Goal: Information Seeking & Learning: Learn about a topic

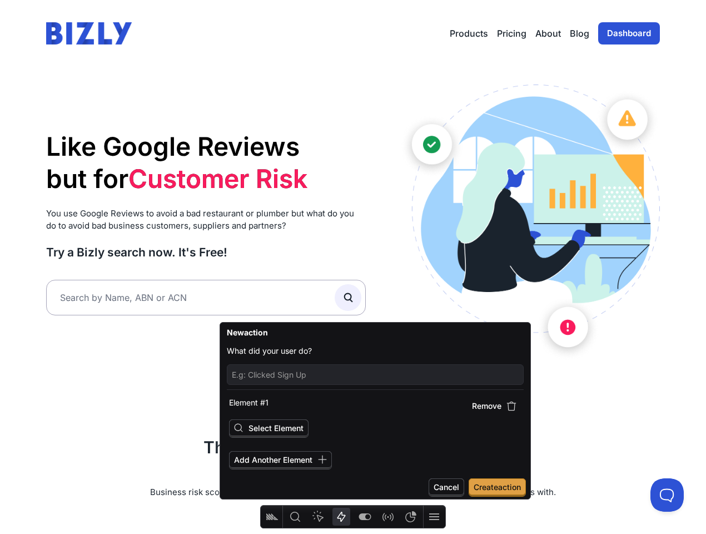
click at [628, 39] on link "Dashboard" at bounding box center [629, 33] width 62 height 22
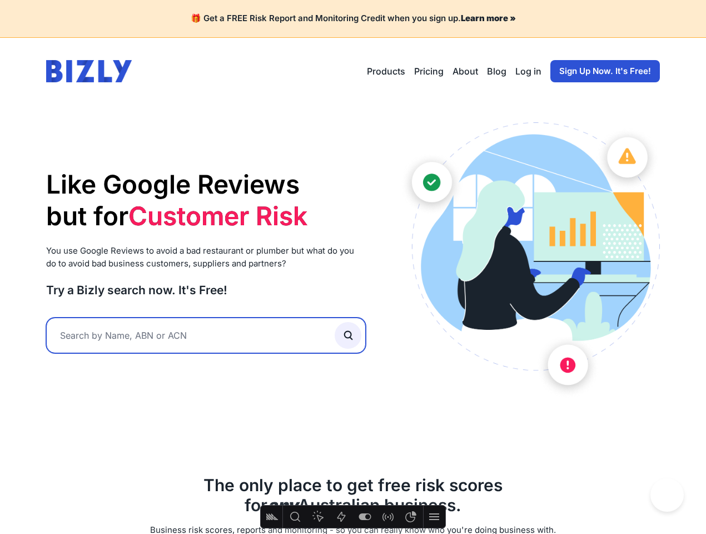
click at [167, 345] on input "text" at bounding box center [206, 336] width 320 height 36
type input "25fifteen"
click at [348, 334] on button "submit" at bounding box center [348, 335] width 27 height 27
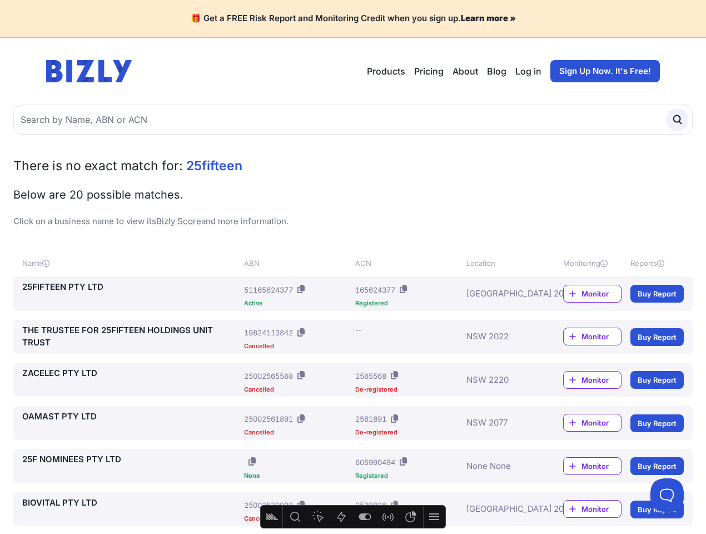
click at [58, 284] on link "25FIFTEEN PTY LTD" at bounding box center [130, 287] width 217 height 13
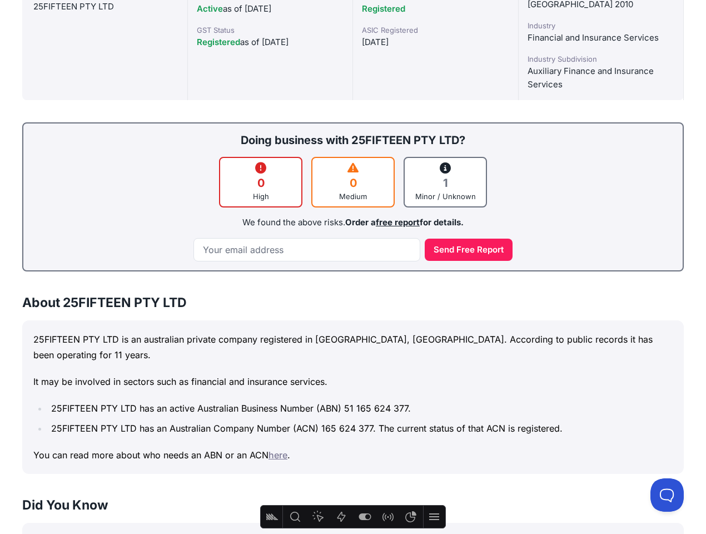
scroll to position [457, 0]
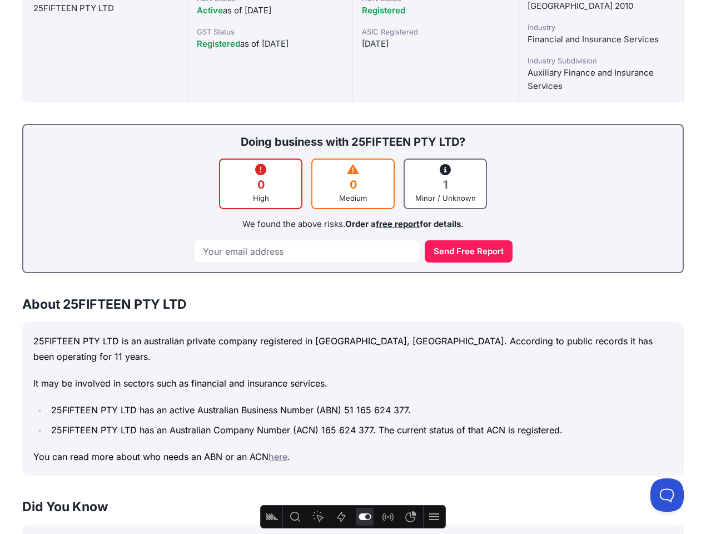
click at [364, 519] on icon "Feature flags" at bounding box center [365, 516] width 12 height 7
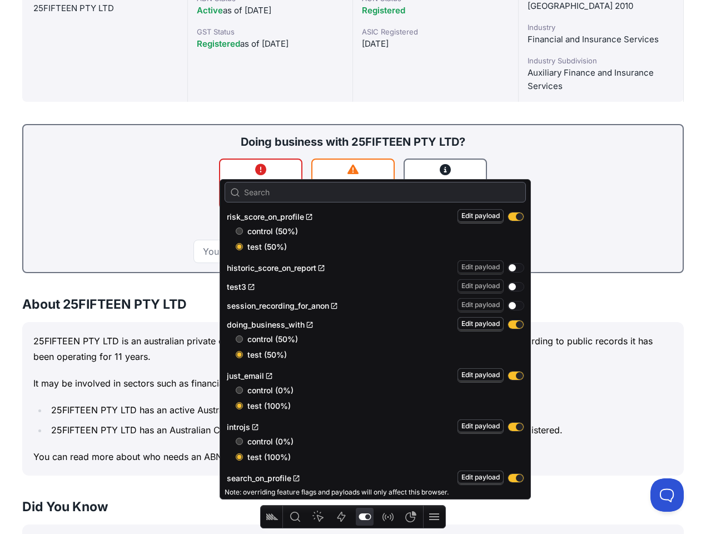
click at [282, 231] on span "control (50%)" at bounding box center [385, 231] width 276 height 11
click at [243, 231] on input "control (50%)" at bounding box center [239, 230] width 7 height 7
radio input "true"
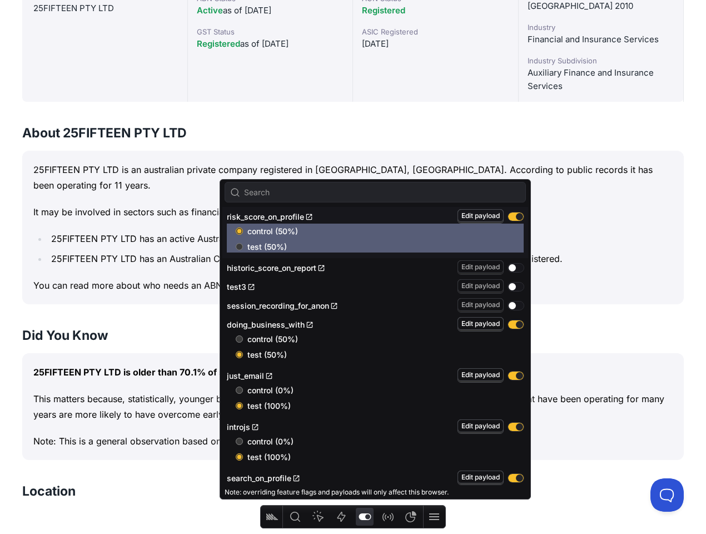
click at [273, 247] on span "test (50%)" at bounding box center [385, 246] width 276 height 11
click at [243, 247] on input "test (50%)" at bounding box center [239, 246] width 7 height 7
radio input "true"
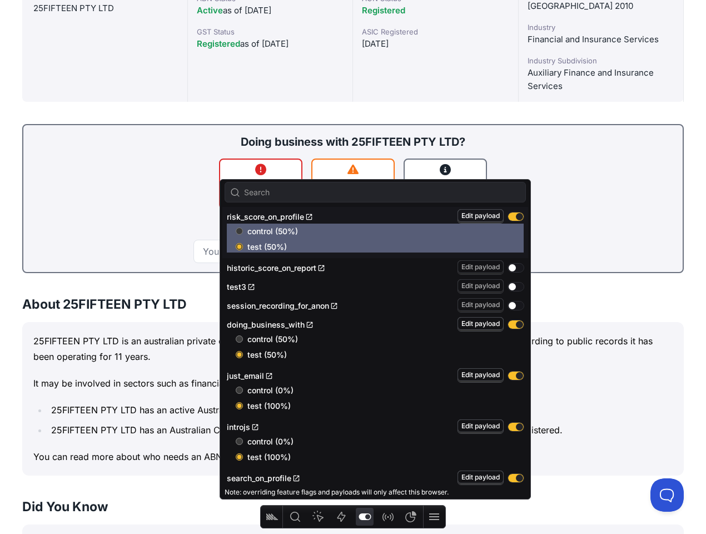
click at [272, 229] on span "control (50%)" at bounding box center [385, 231] width 276 height 11
click at [243, 229] on input "control (50%)" at bounding box center [239, 230] width 7 height 7
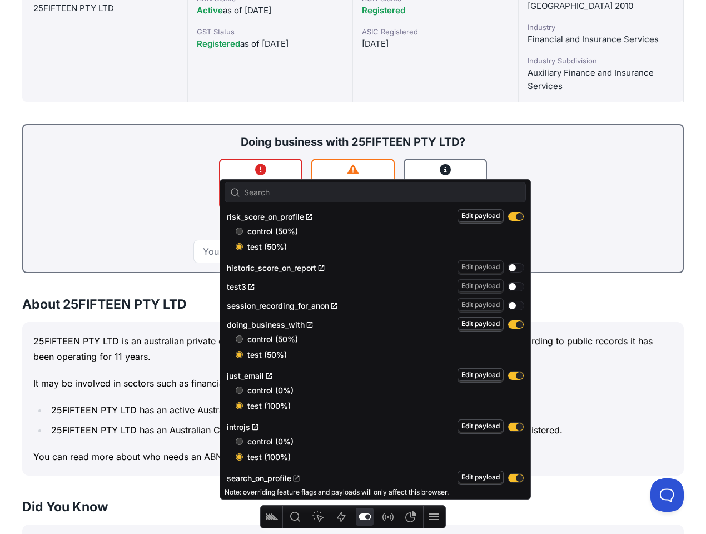
click at [278, 229] on span "control (50%)" at bounding box center [385, 231] width 276 height 11
click at [243, 229] on input "control (50%)" at bounding box center [239, 230] width 7 height 7
radio input "true"
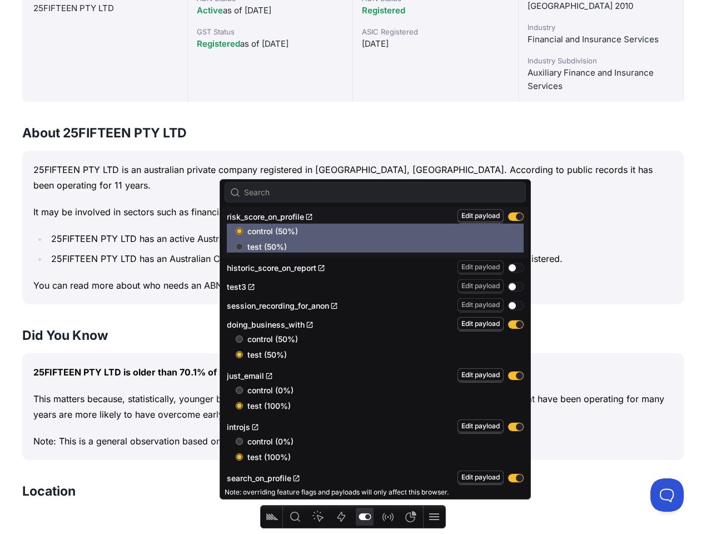
click at [271, 242] on span "test (50%)" at bounding box center [385, 246] width 276 height 11
click at [243, 243] on input "test (50%)" at bounding box center [239, 246] width 7 height 7
radio input "true"
radio input "false"
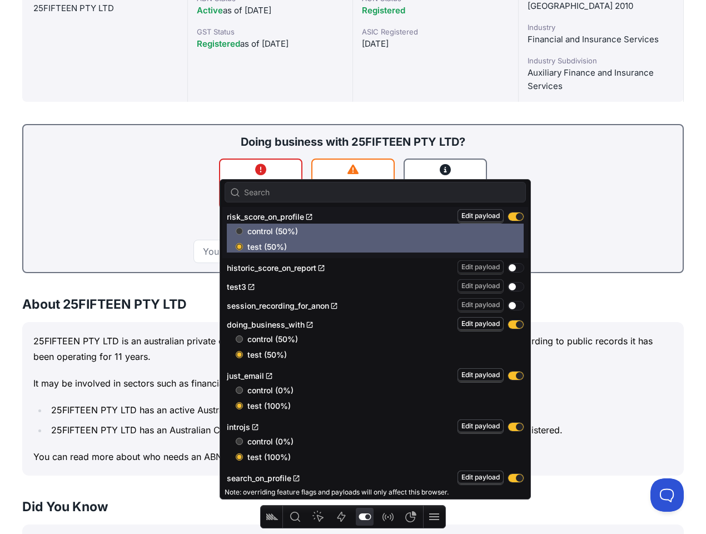
click at [620, 222] on div "We found the above risks. Order a free report for details." at bounding box center [352, 224] width 637 height 13
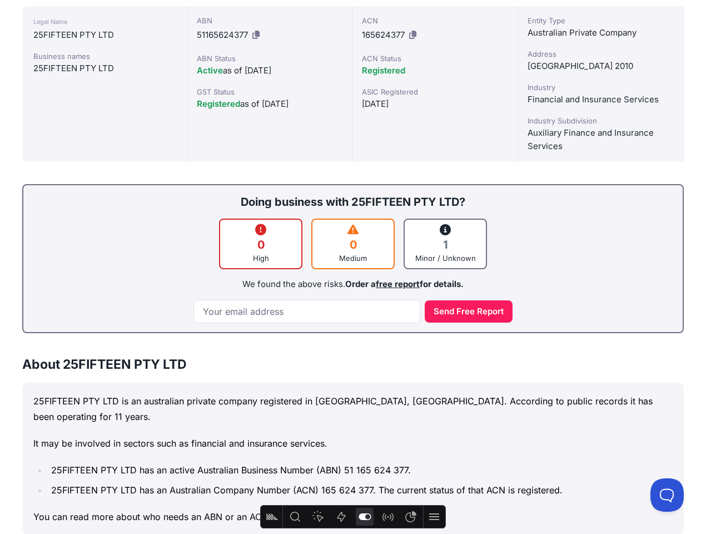
scroll to position [440, 0]
